Goal: Information Seeking & Learning: Learn about a topic

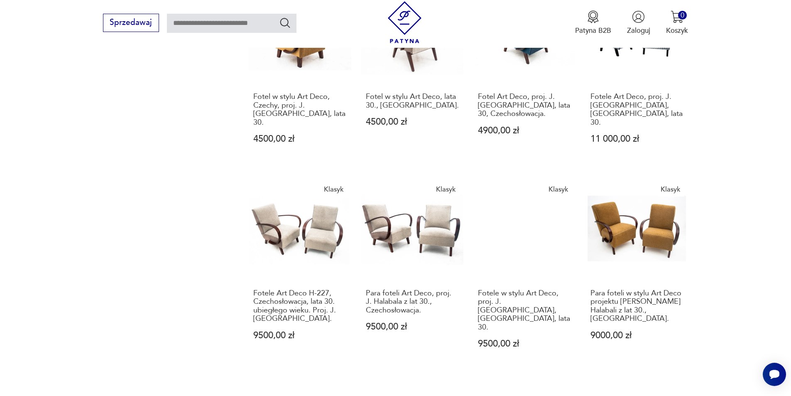
scroll to position [755, 0]
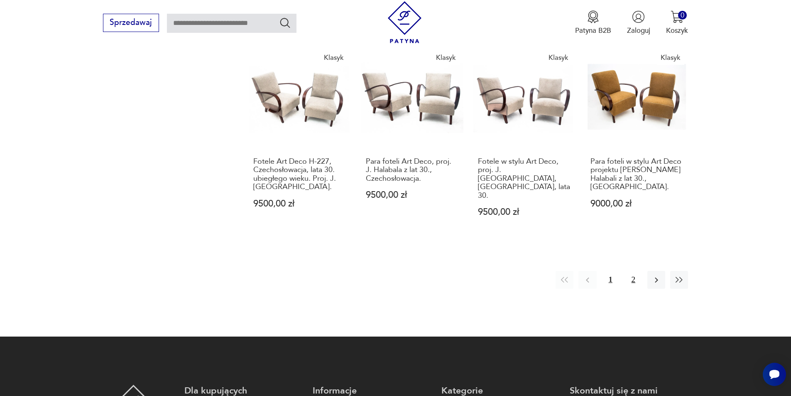
click at [634, 271] on button "2" at bounding box center [634, 280] width 18 height 18
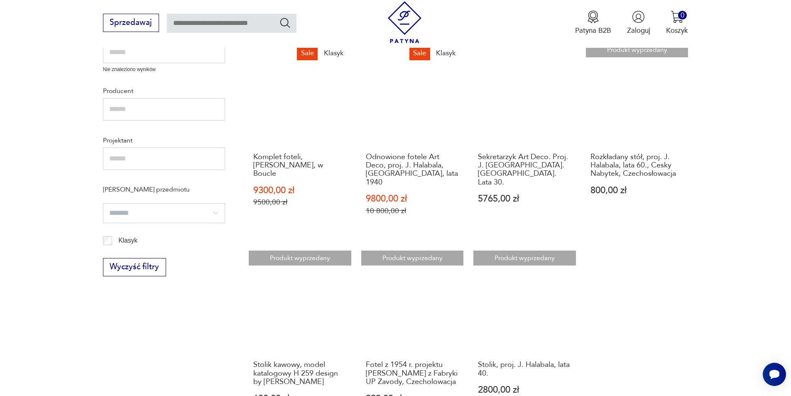
scroll to position [548, 0]
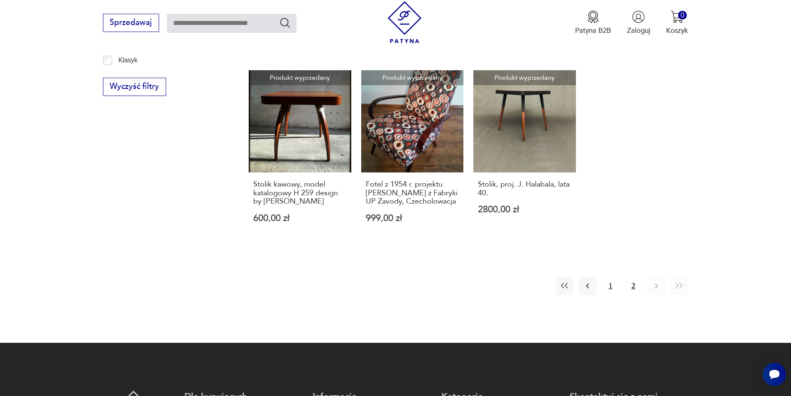
click at [610, 277] on button "1" at bounding box center [611, 286] width 18 height 18
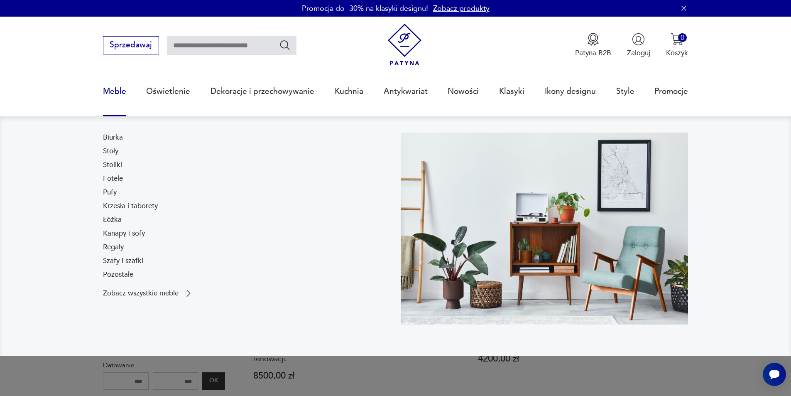
click at [112, 90] on link "Meble" at bounding box center [114, 91] width 23 height 38
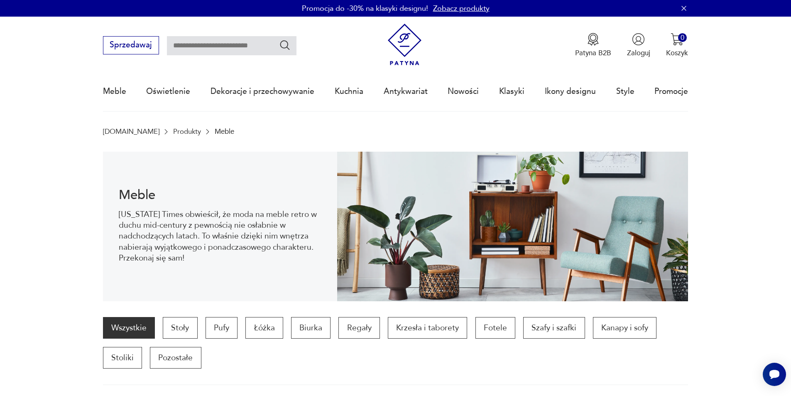
click at [216, 49] on input "text" at bounding box center [232, 45] width 130 height 19
type input "******"
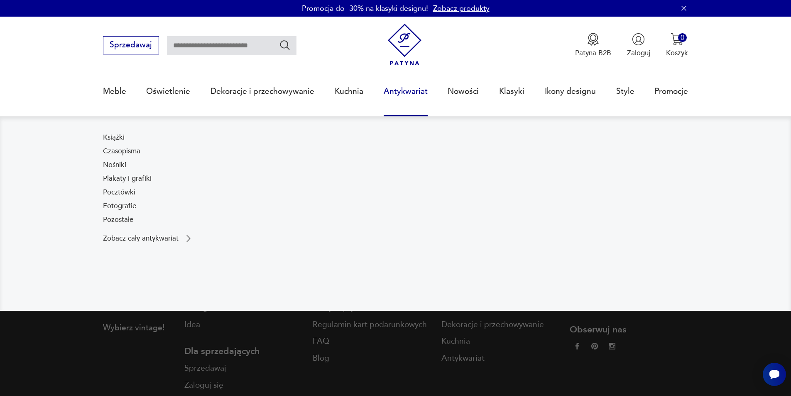
type input "******"
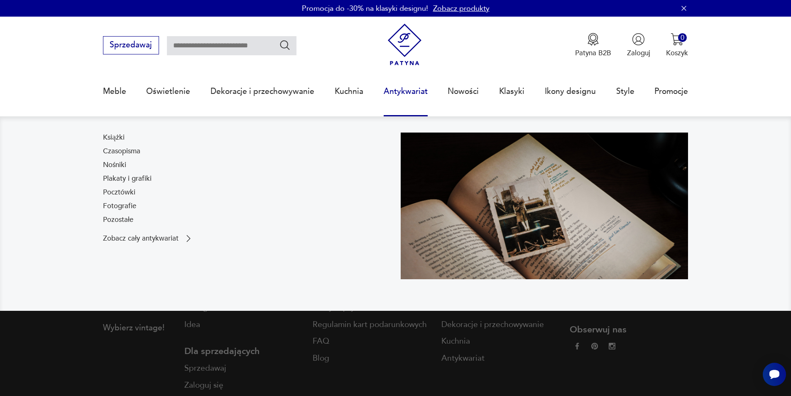
type input "******"
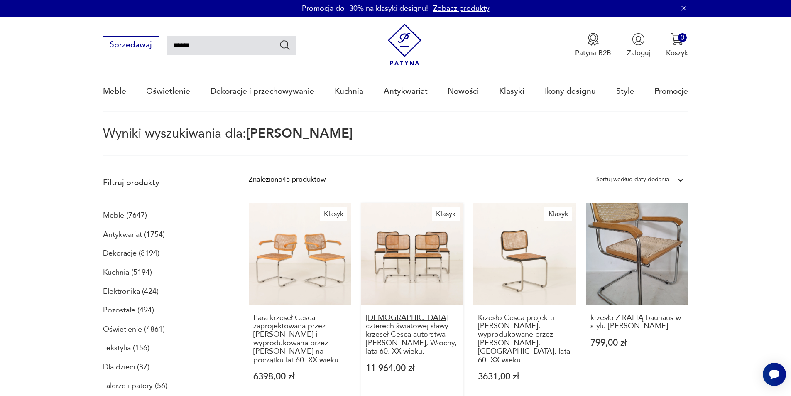
click at [414, 331] on h3 "[DEMOGRAPHIC_DATA] czterech światowej sławy krzeseł Cesca autorstwa [PERSON_NAM…" at bounding box center [412, 335] width 93 height 42
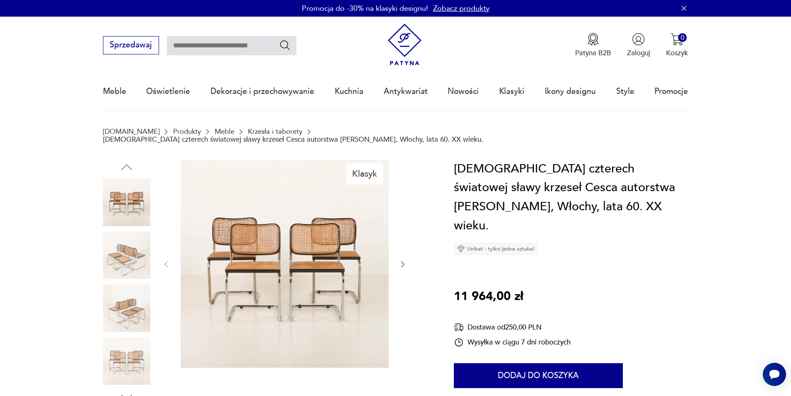
click at [124, 241] on img at bounding box center [126, 254] width 47 height 47
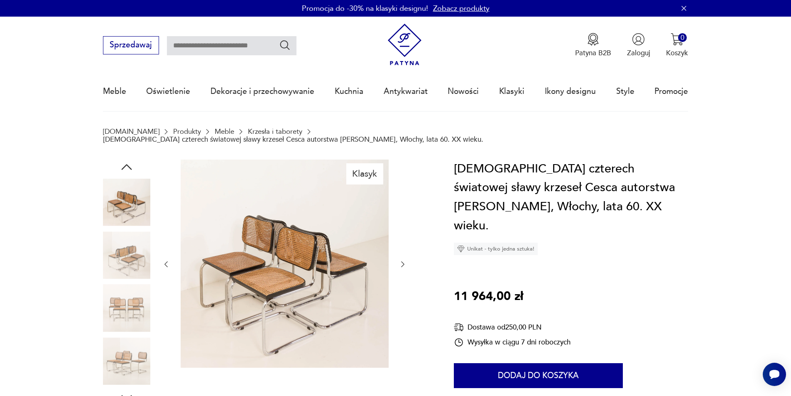
click at [133, 297] on img at bounding box center [126, 307] width 47 height 47
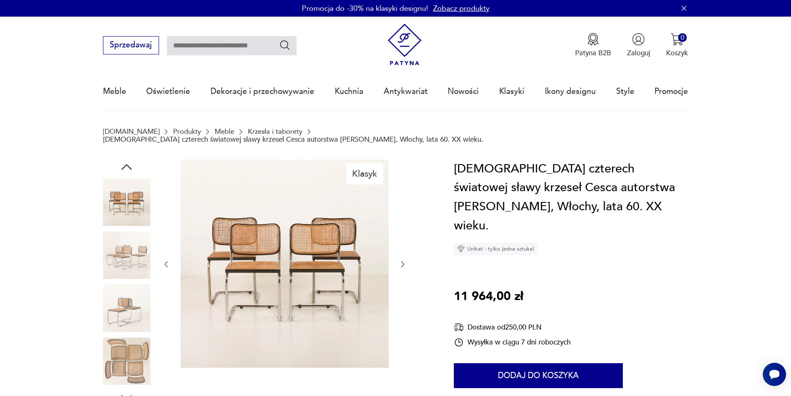
click at [132, 339] on img at bounding box center [126, 360] width 47 height 47
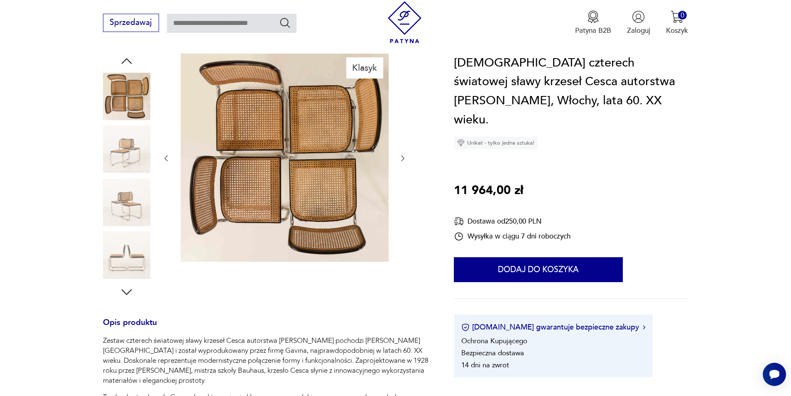
scroll to position [125, 0]
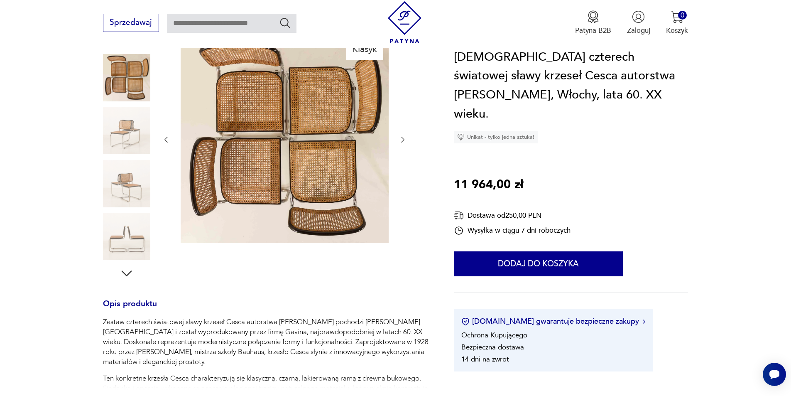
click at [137, 81] on img at bounding box center [126, 77] width 47 height 47
click at [406, 135] on icon "button" at bounding box center [403, 139] width 8 height 8
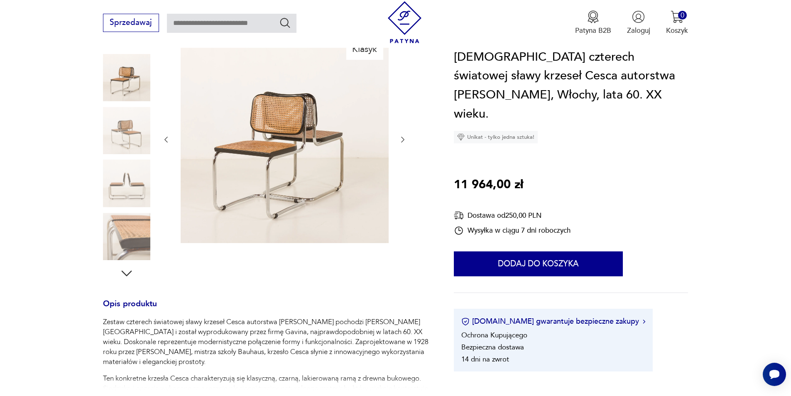
click at [406, 135] on icon "button" at bounding box center [403, 139] width 8 height 8
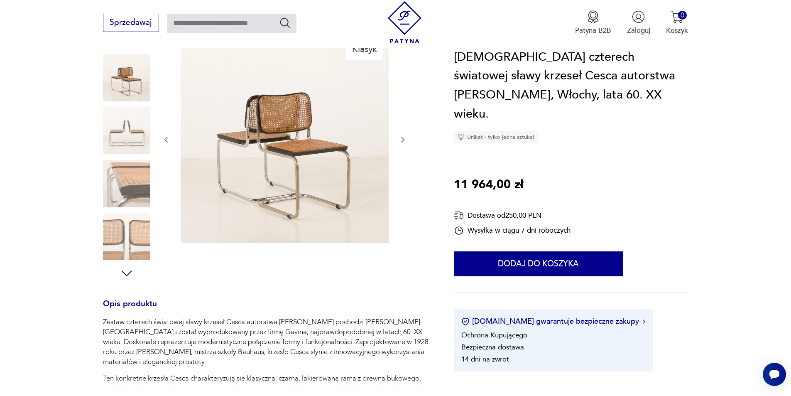
click at [406, 135] on icon "button" at bounding box center [403, 139] width 8 height 8
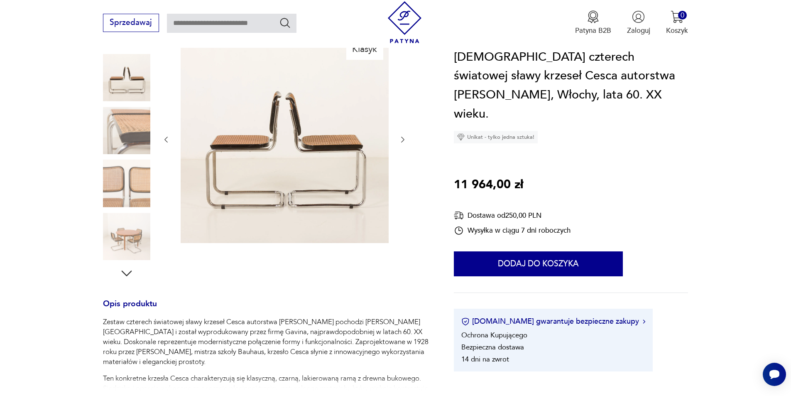
click at [406, 135] on icon "button" at bounding box center [403, 139] width 8 height 8
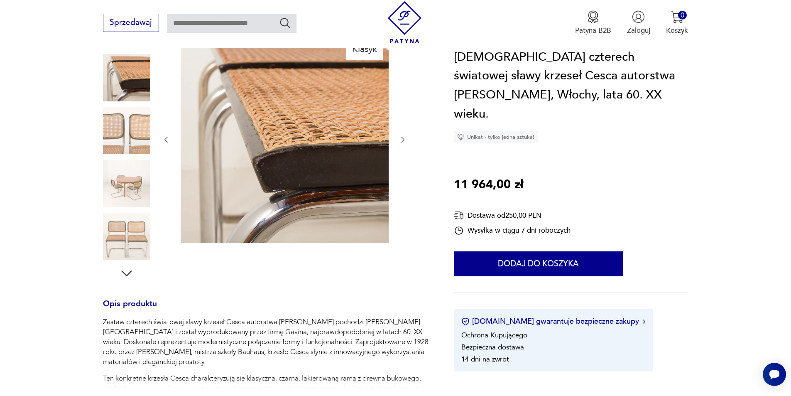
click at [405, 135] on icon "button" at bounding box center [403, 139] width 8 height 8
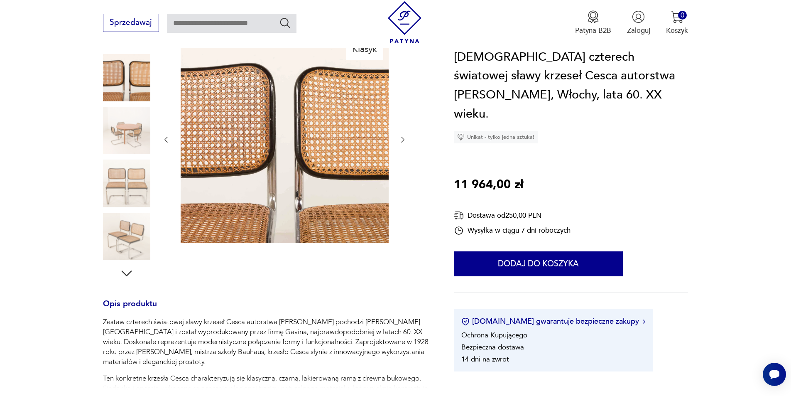
click at [405, 135] on icon "button" at bounding box center [403, 139] width 8 height 8
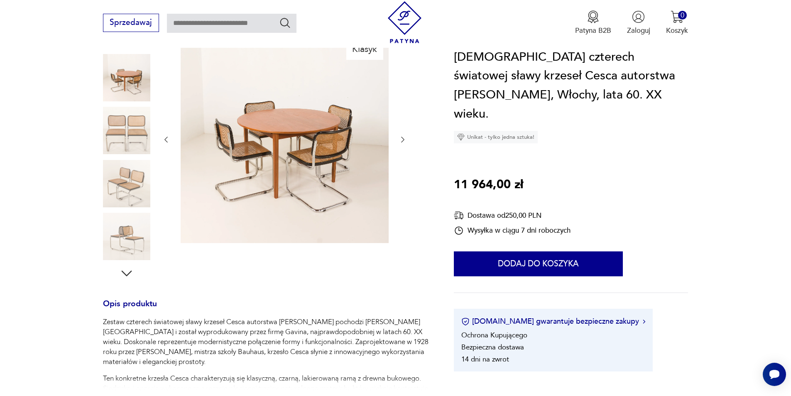
type input "******"
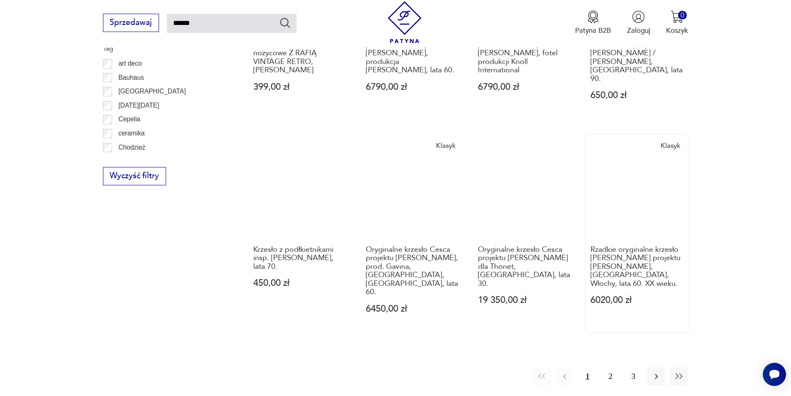
scroll to position [831, 0]
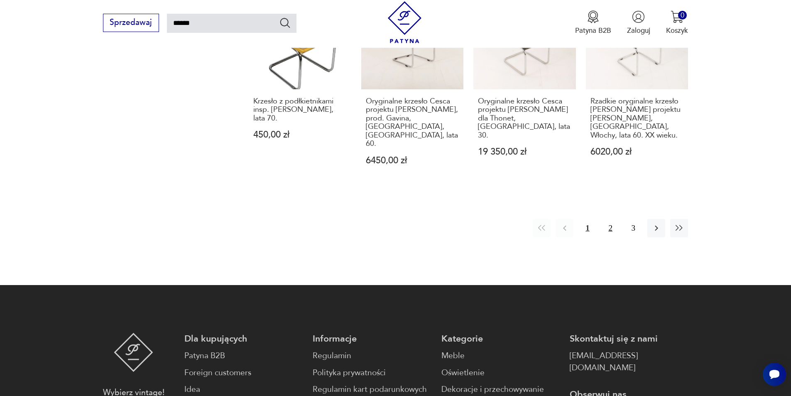
click at [608, 219] on button "2" at bounding box center [611, 228] width 18 height 18
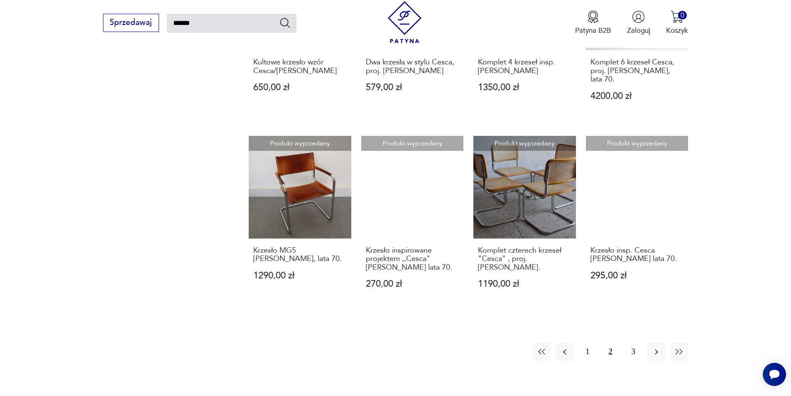
scroll to position [671, 0]
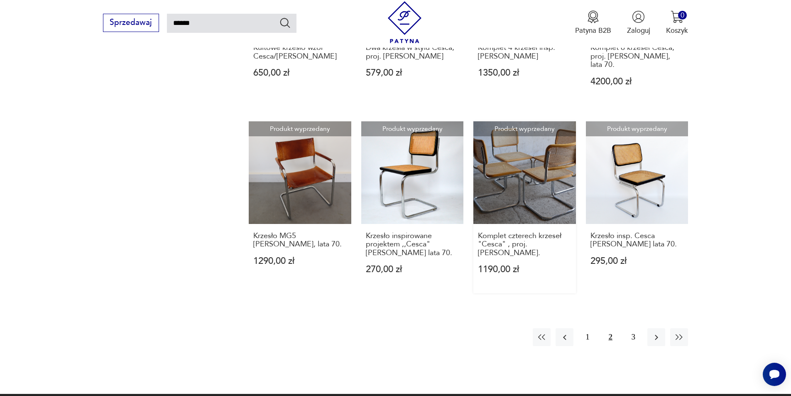
click at [534, 175] on link "Produkt wyprzedany Komplet czterech krzeseł "Cesca" , proj. [PERSON_NAME]. 1190…" at bounding box center [524, 207] width 103 height 172
